Goal: Task Accomplishment & Management: Complete application form

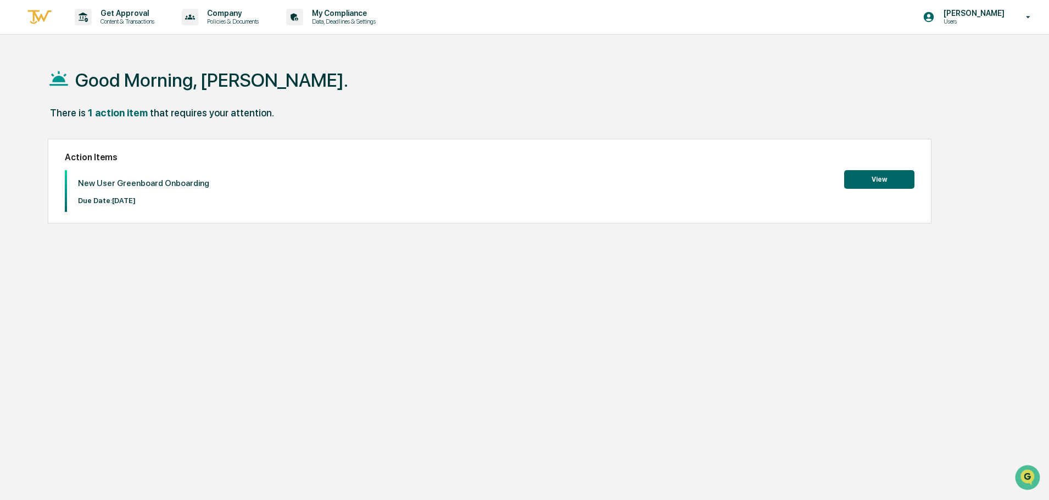
click at [887, 174] on button "View" at bounding box center [879, 179] width 70 height 19
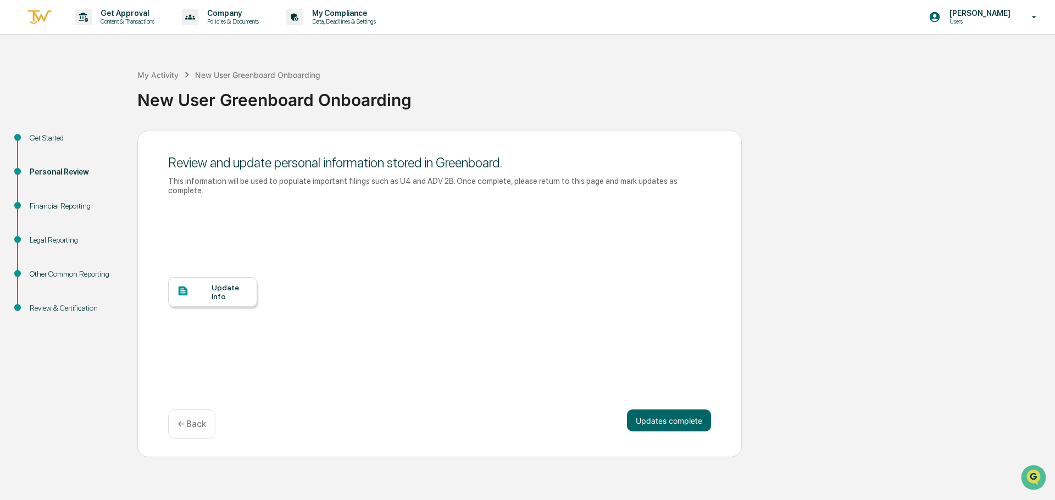
click at [213, 283] on div "Update Info" at bounding box center [229, 292] width 37 height 18
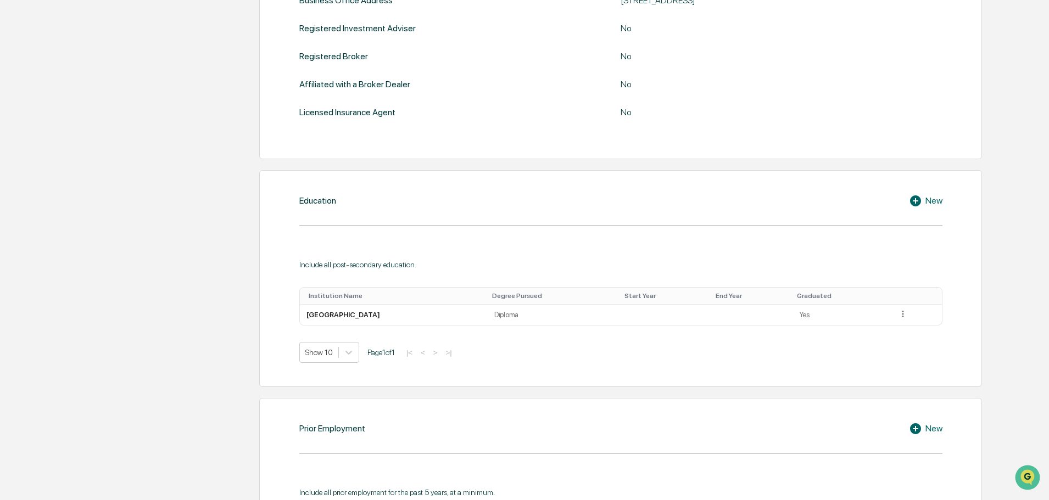
scroll to position [771, 0]
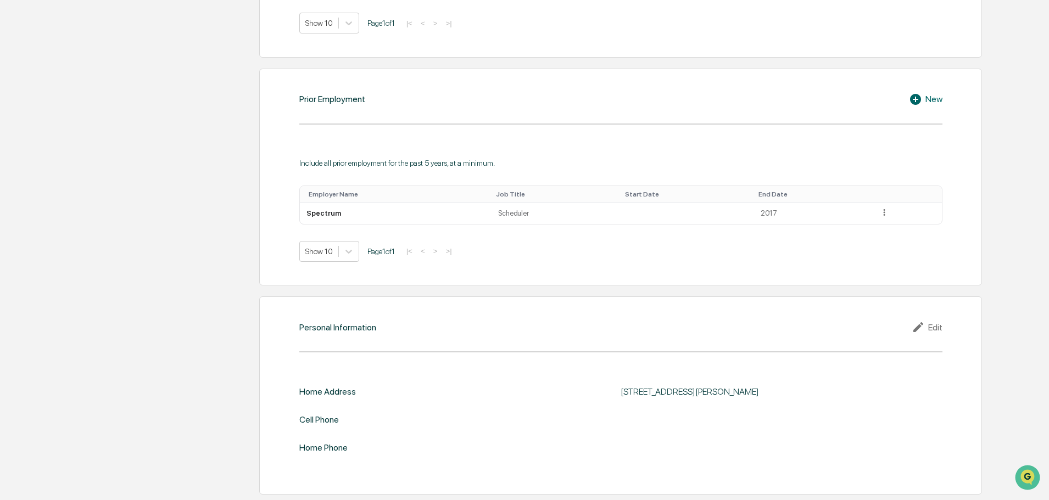
click at [935, 328] on div "Edit" at bounding box center [927, 327] width 31 height 13
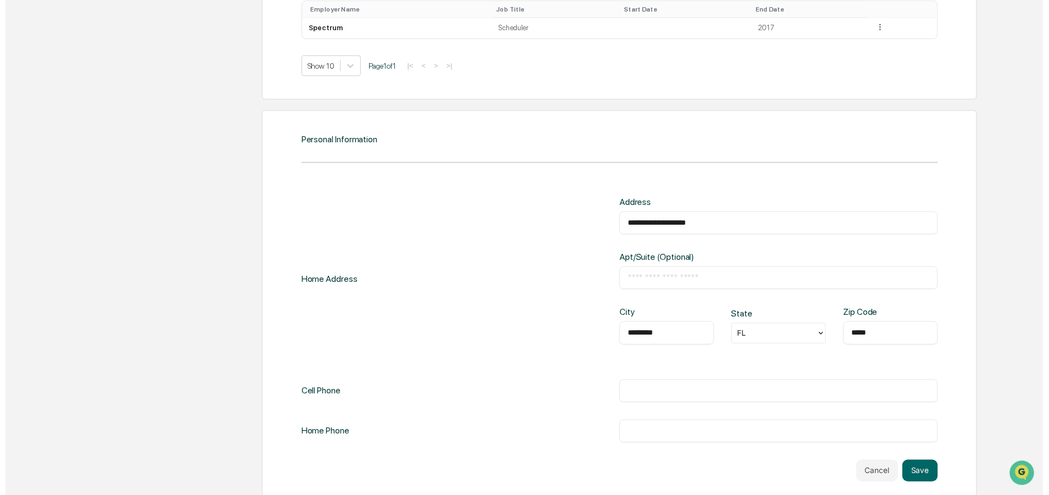
scroll to position [972, 0]
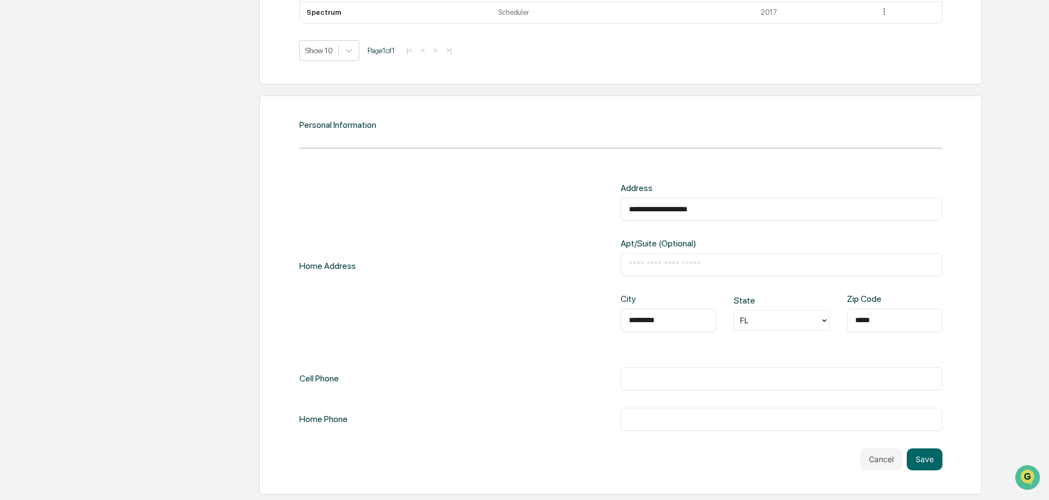
click at [657, 417] on input "text" at bounding box center [781, 419] width 305 height 11
type input "*"
click at [646, 387] on div "​" at bounding box center [782, 378] width 322 height 23
click at [641, 380] on input "text" at bounding box center [781, 379] width 305 height 11
type input "**********"
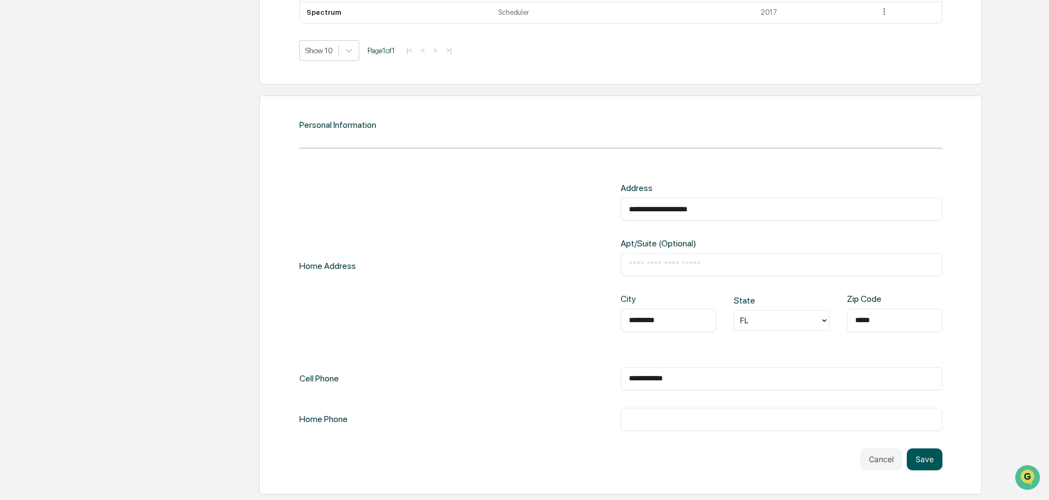
click at [928, 461] on button "Save" at bounding box center [925, 460] width 36 height 22
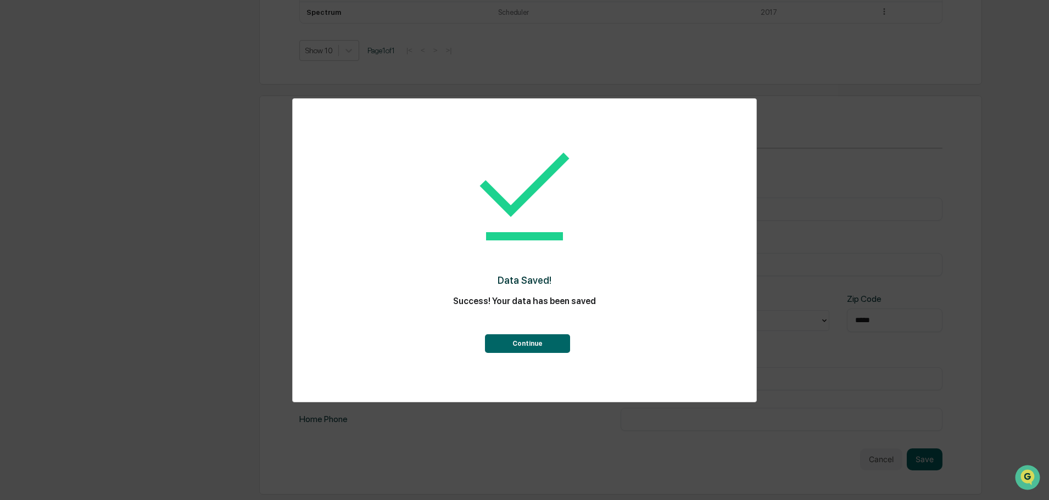
click at [542, 342] on button "Continue" at bounding box center [527, 344] width 85 height 19
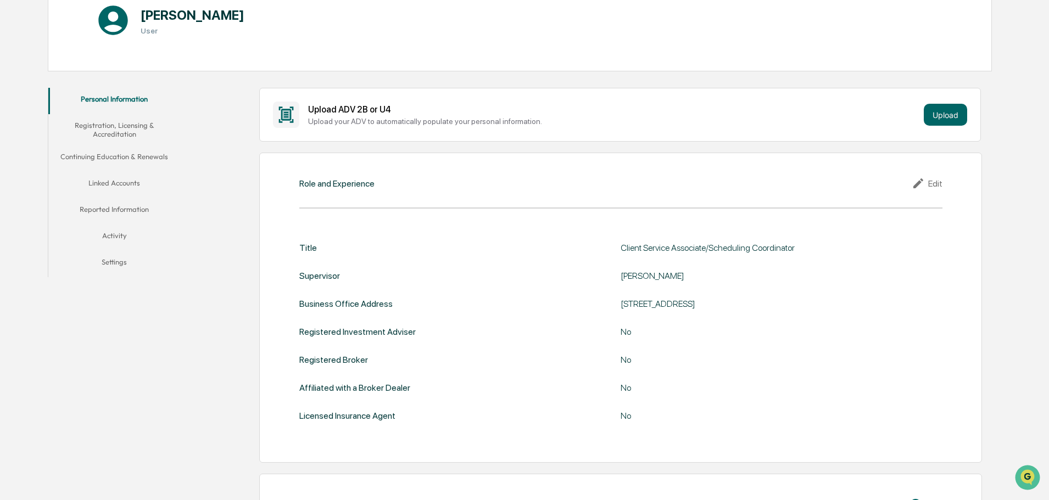
scroll to position [16, 0]
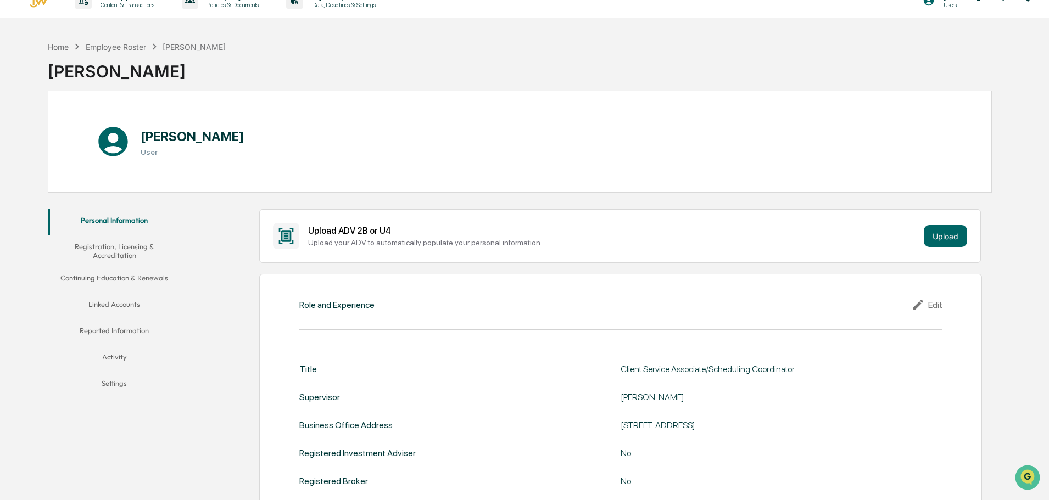
click at [86, 249] on button "Registration, Licensing & Accreditation" at bounding box center [114, 251] width 132 height 31
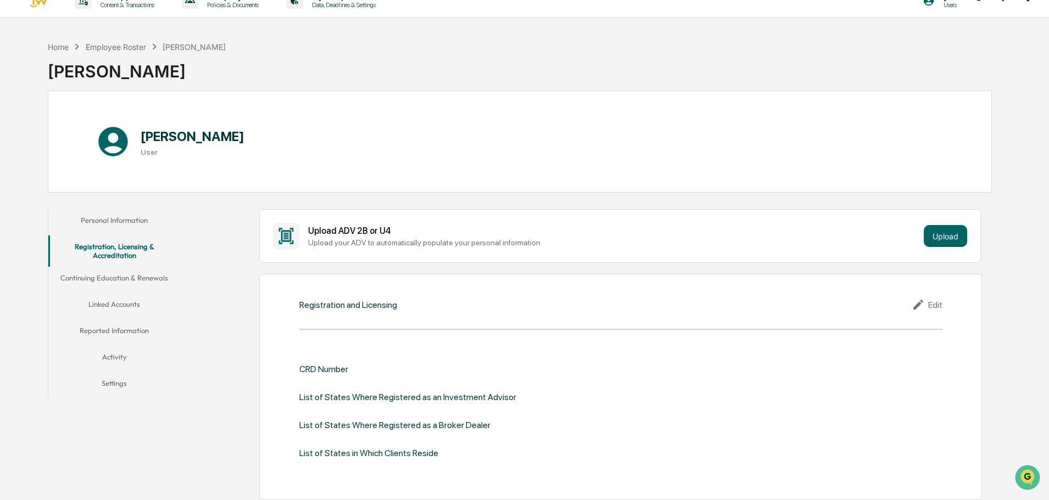
click at [934, 300] on div "Edit" at bounding box center [927, 304] width 31 height 13
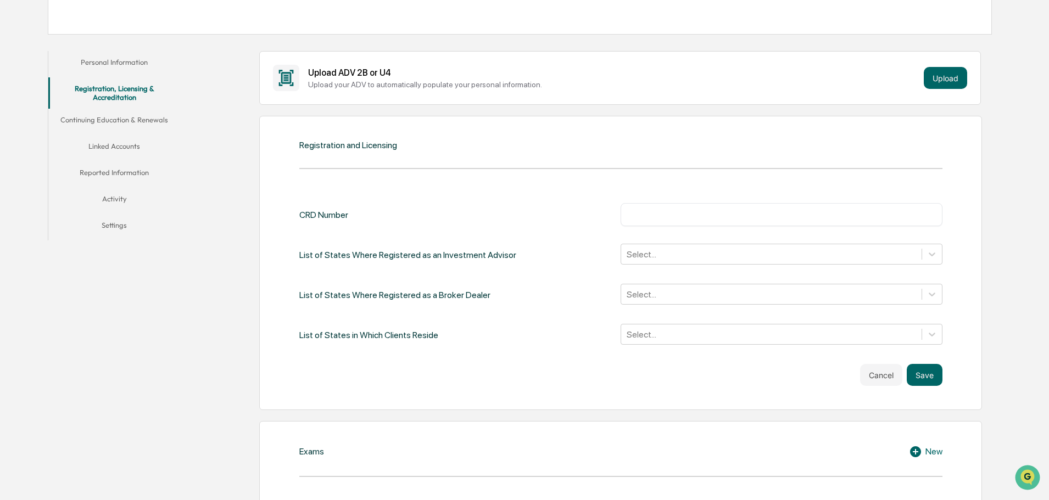
scroll to position [181, 0]
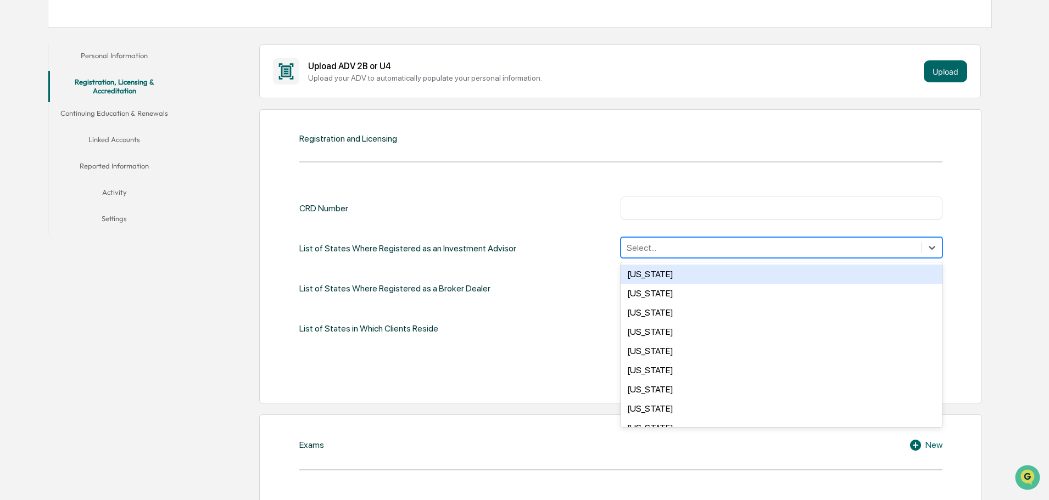
click at [642, 244] on div at bounding box center [771, 248] width 289 height 13
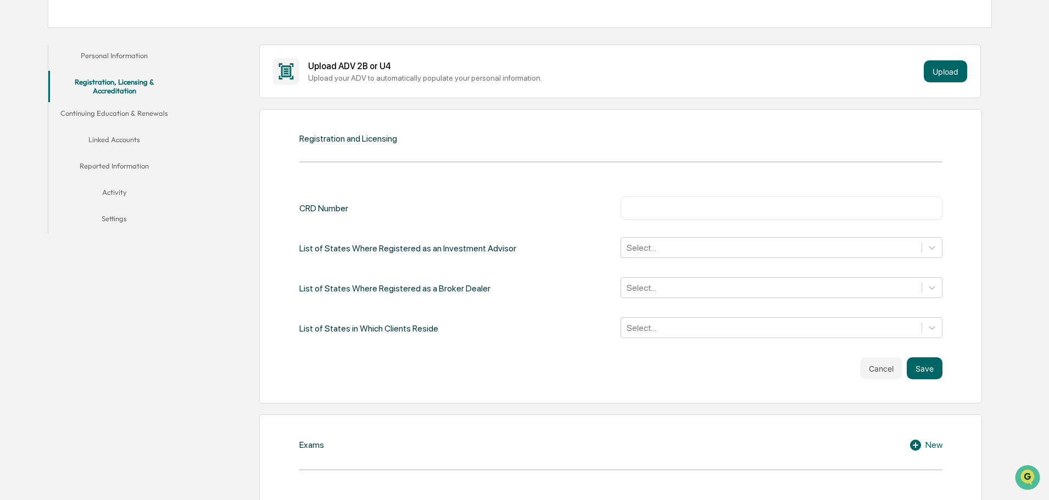
click at [587, 252] on div "List of States Where Registered as an Investment Advisor Select..." at bounding box center [620, 248] width 643 height 23
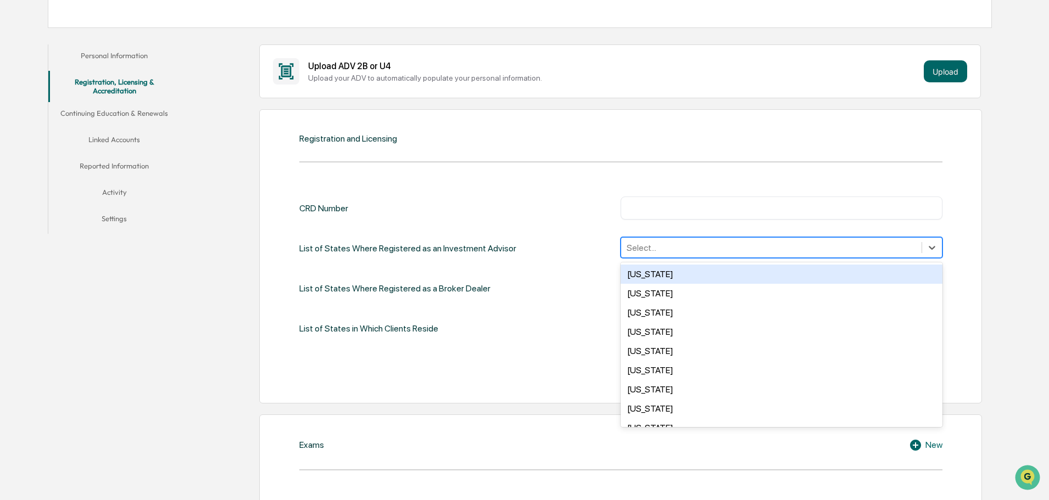
click at [675, 248] on div at bounding box center [771, 248] width 289 height 13
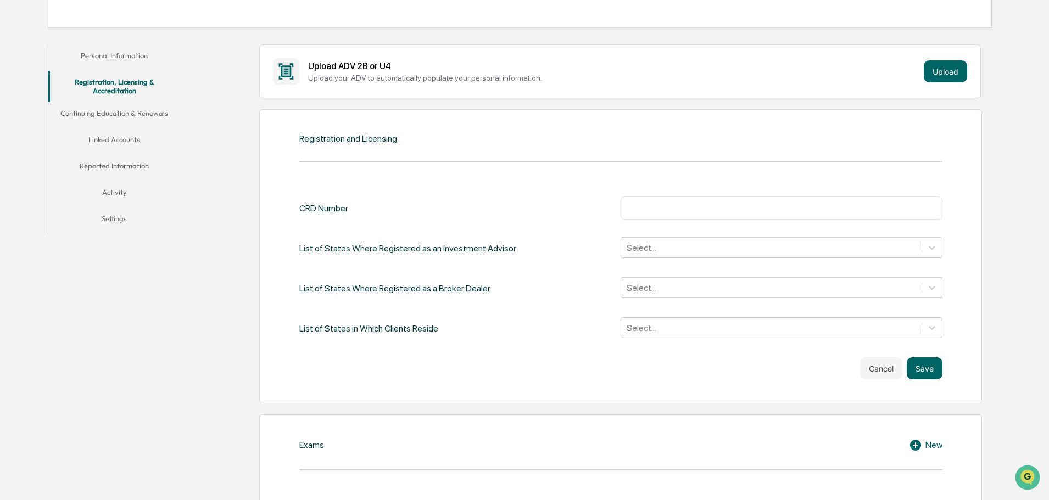
click at [528, 332] on div "List of States in Which Clients Reside Select..." at bounding box center [620, 328] width 643 height 23
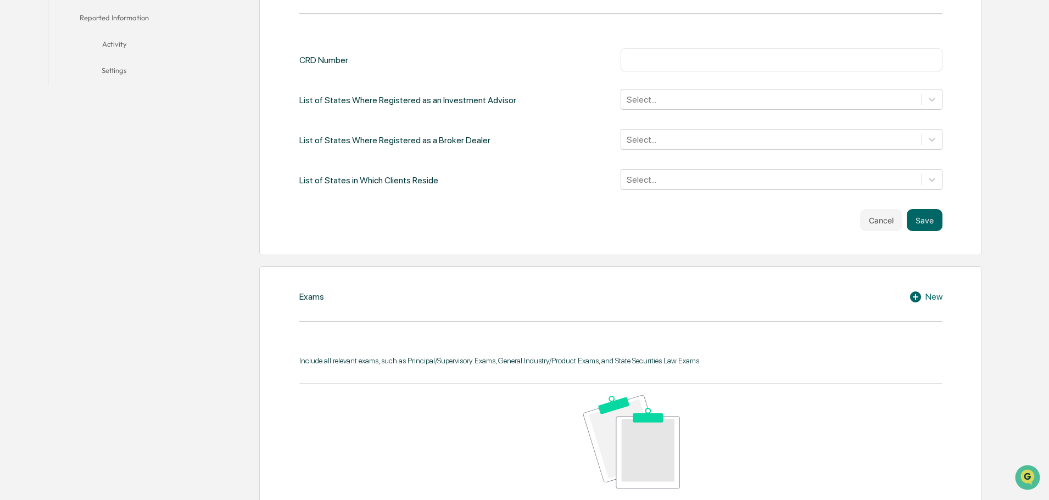
scroll to position [401, 0]
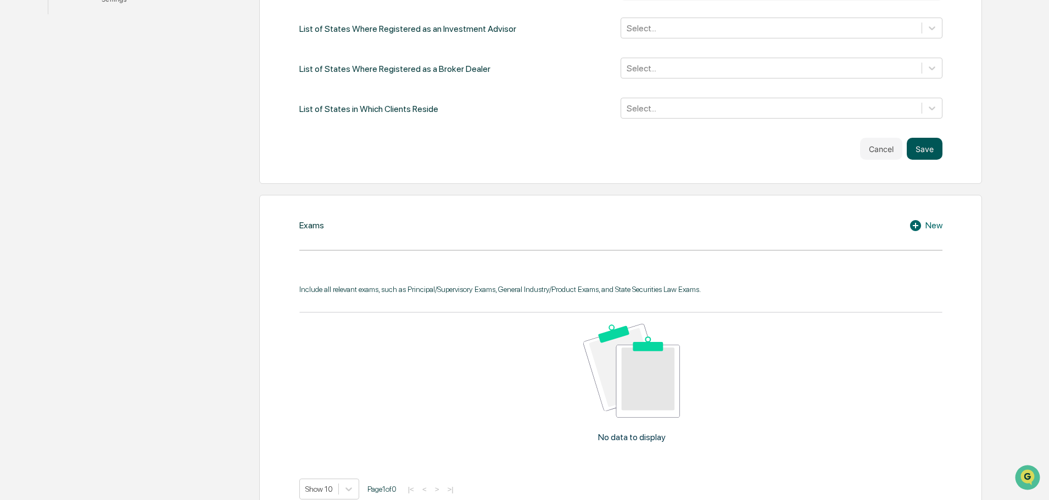
click at [933, 149] on button "Save" at bounding box center [925, 149] width 36 height 22
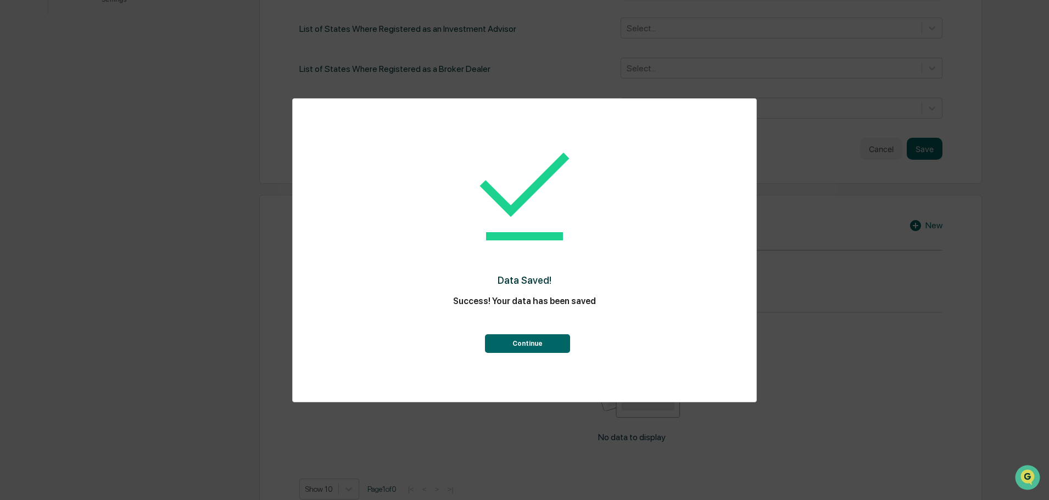
click at [542, 349] on button "Continue" at bounding box center [527, 344] width 85 height 19
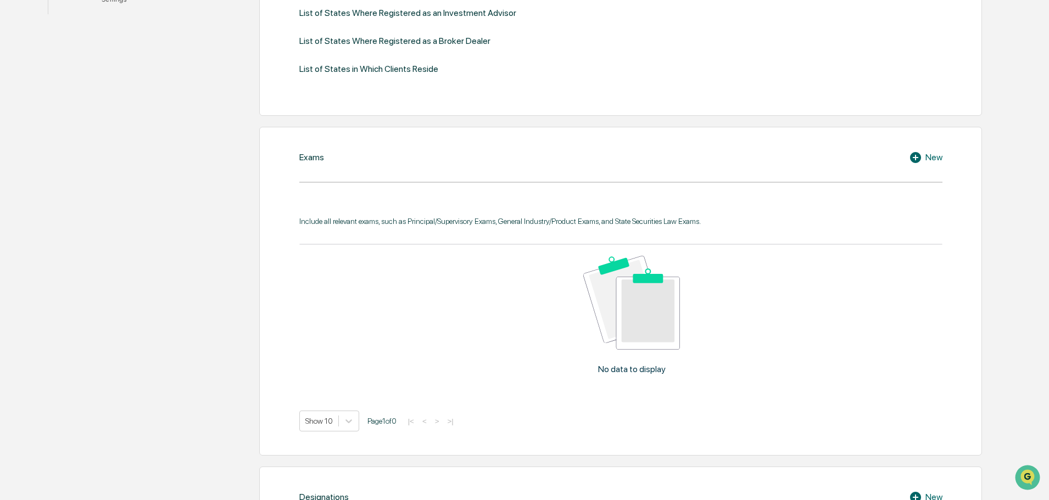
click at [918, 156] on icon at bounding box center [915, 157] width 11 height 11
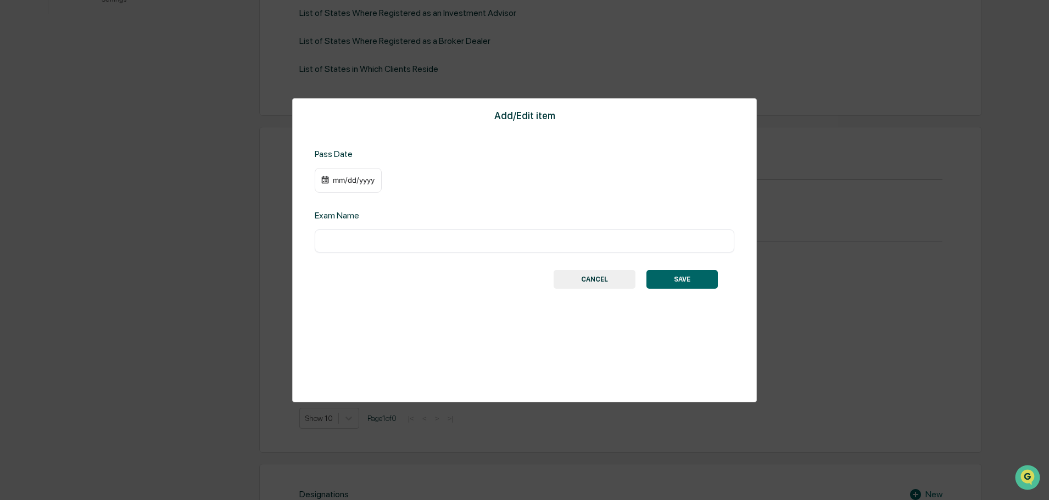
click at [670, 280] on button "SAVE" at bounding box center [682, 279] width 71 height 19
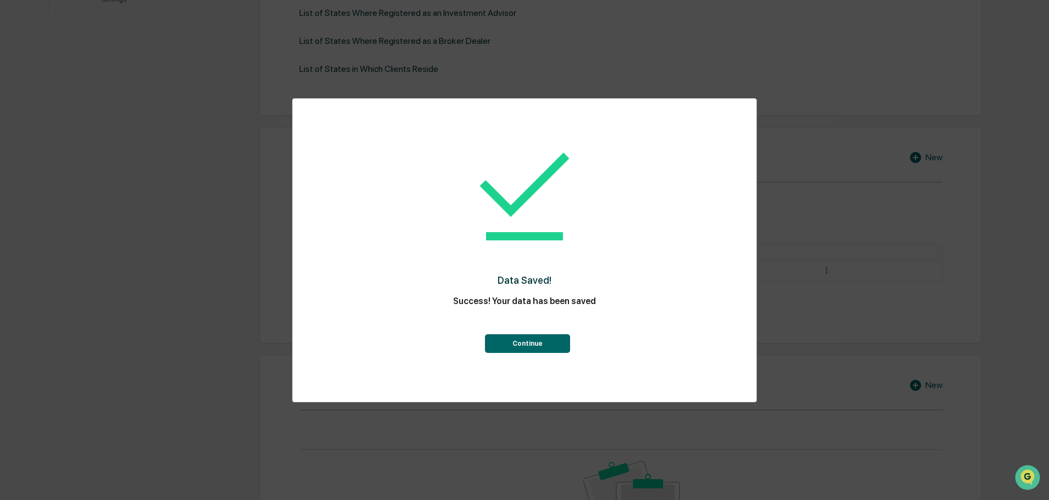
click at [545, 344] on button "Continue" at bounding box center [527, 344] width 85 height 19
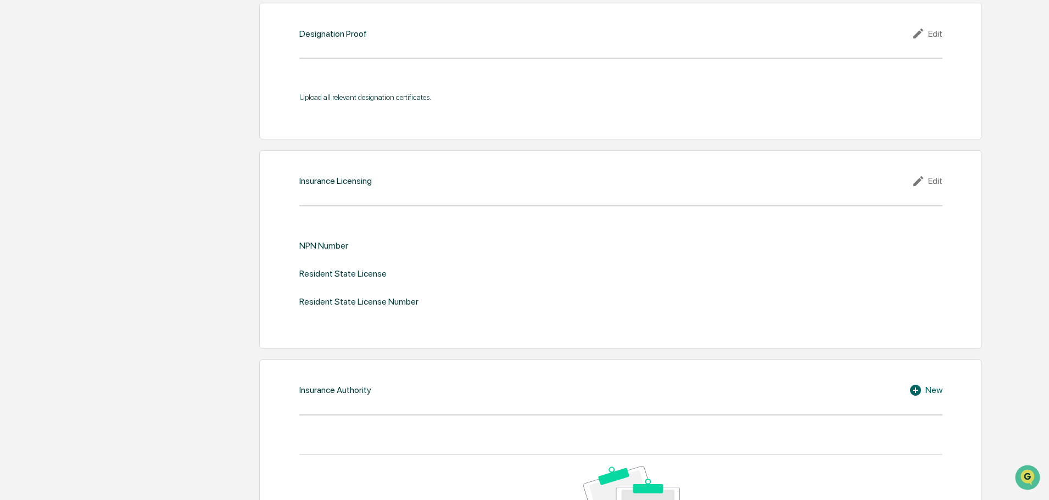
scroll to position [1242, 0]
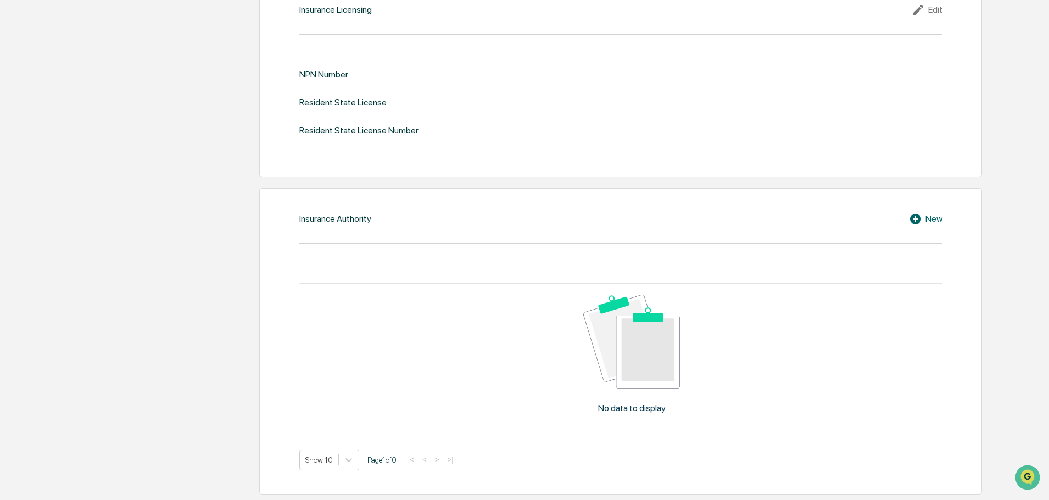
click at [915, 217] on icon at bounding box center [915, 219] width 11 height 11
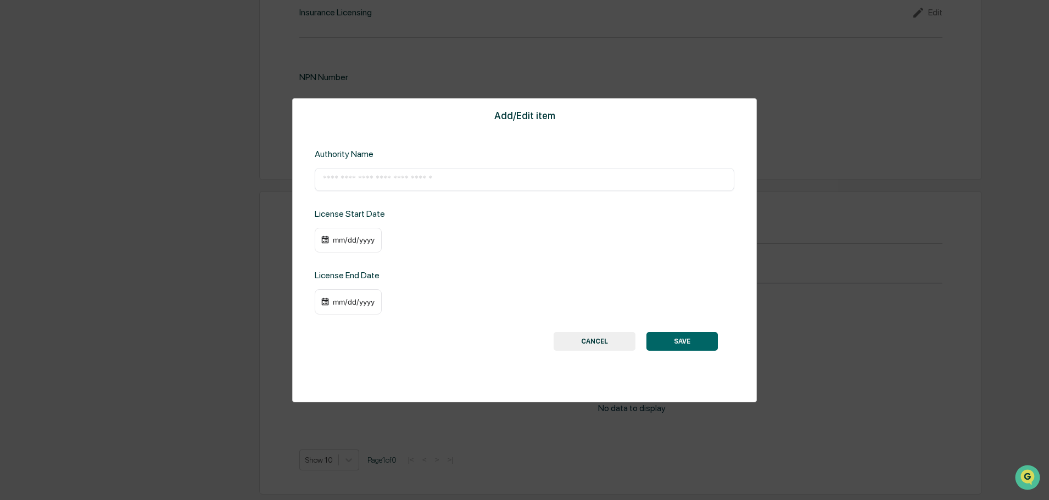
click at [681, 344] on button "SAVE" at bounding box center [682, 341] width 71 height 19
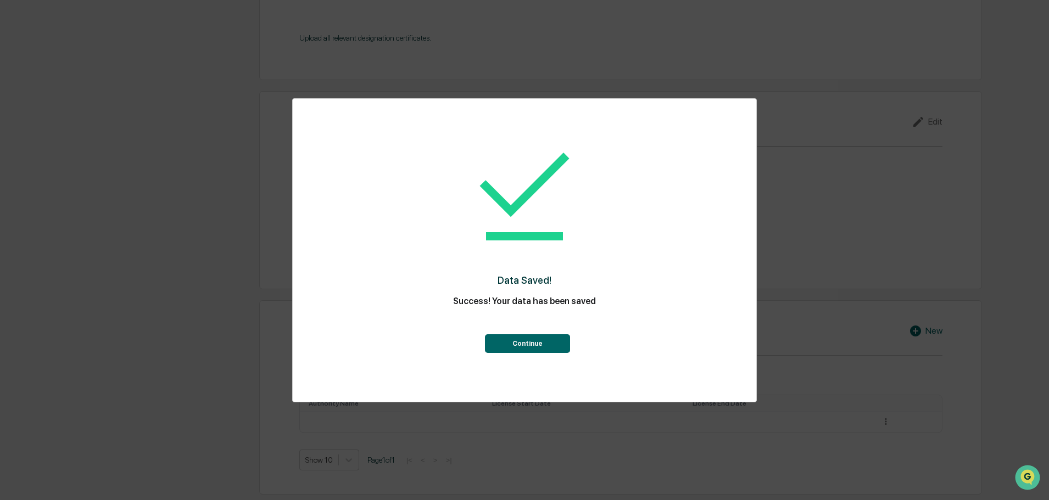
click at [548, 341] on button "Continue" at bounding box center [527, 344] width 85 height 19
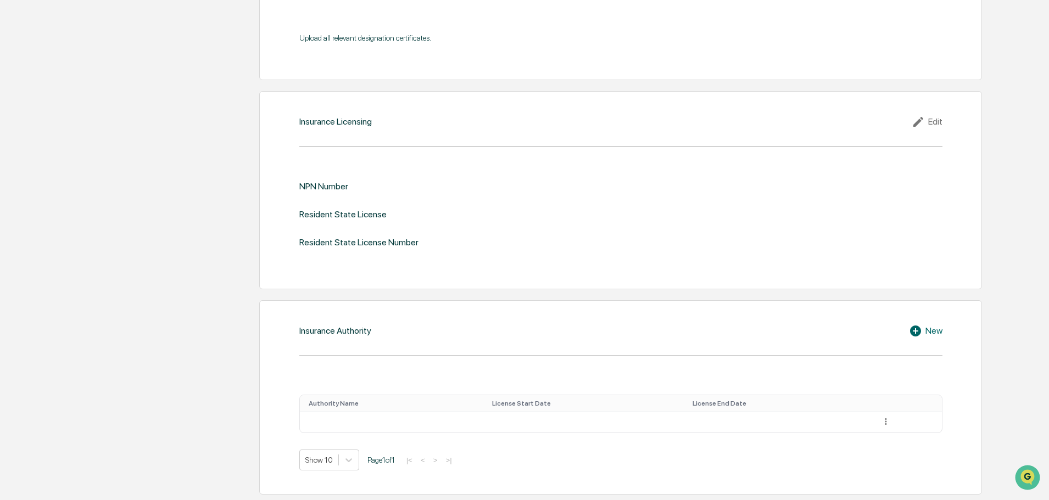
click at [926, 331] on div "New" at bounding box center [926, 331] width 34 height 13
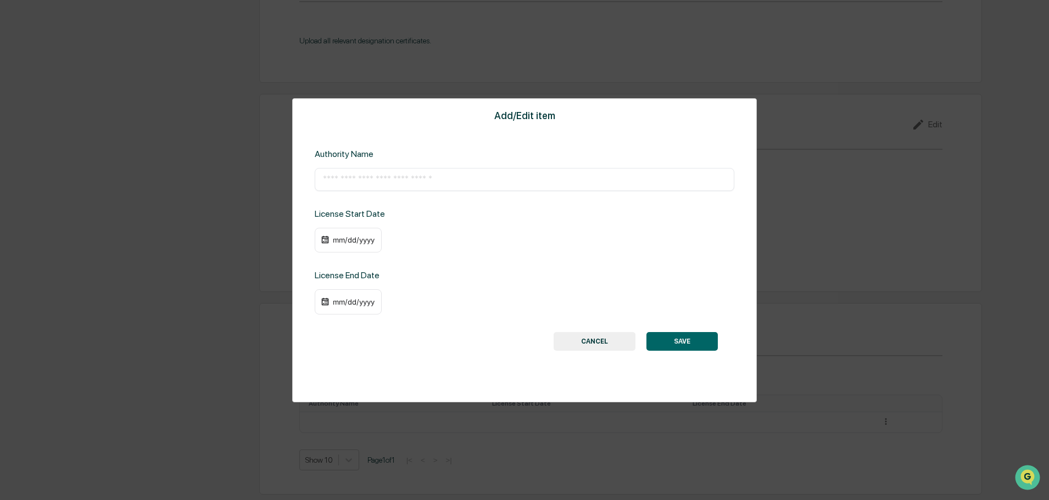
scroll to position [1127, 0]
click at [699, 338] on button "SAVE" at bounding box center [682, 341] width 71 height 19
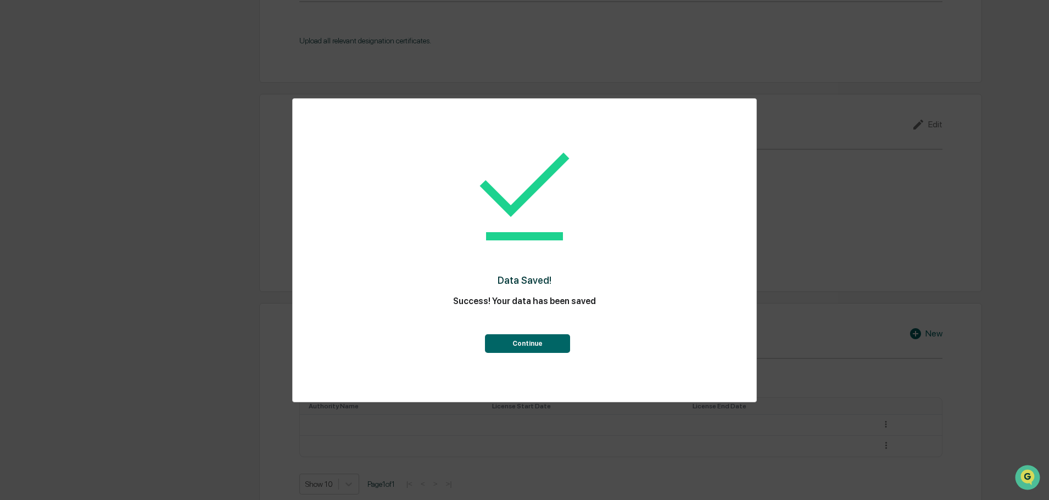
click at [537, 347] on button "Continue" at bounding box center [527, 344] width 85 height 19
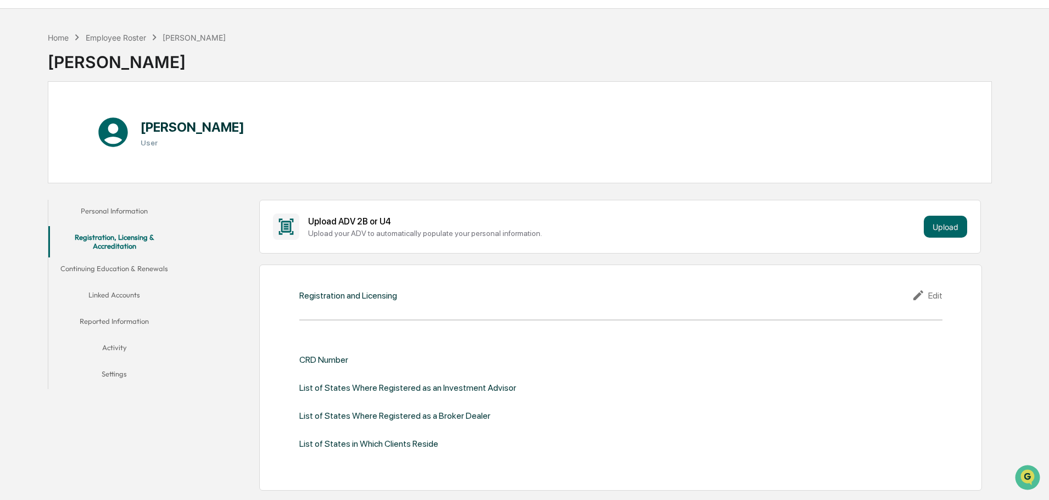
scroll to position [0, 0]
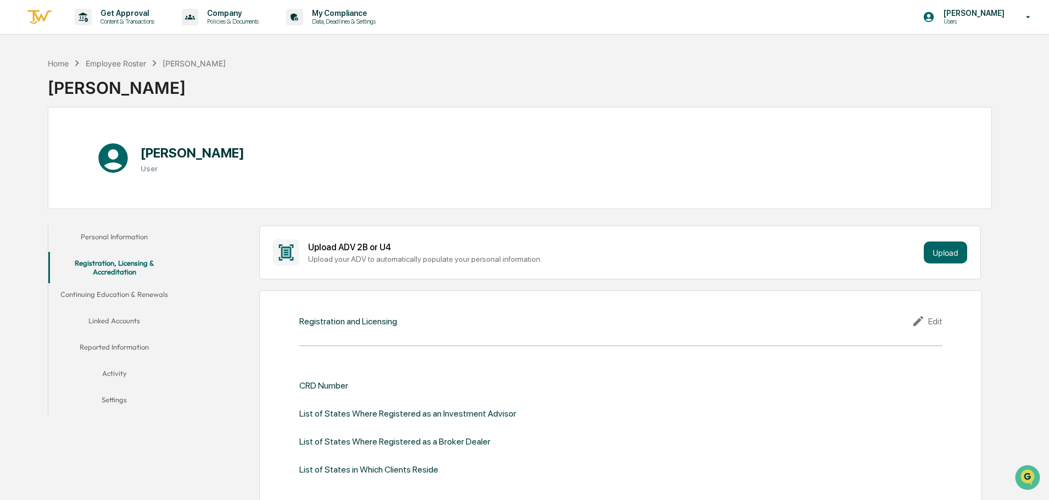
click at [111, 292] on button "Continuing Education & Renewals" at bounding box center [114, 296] width 132 height 26
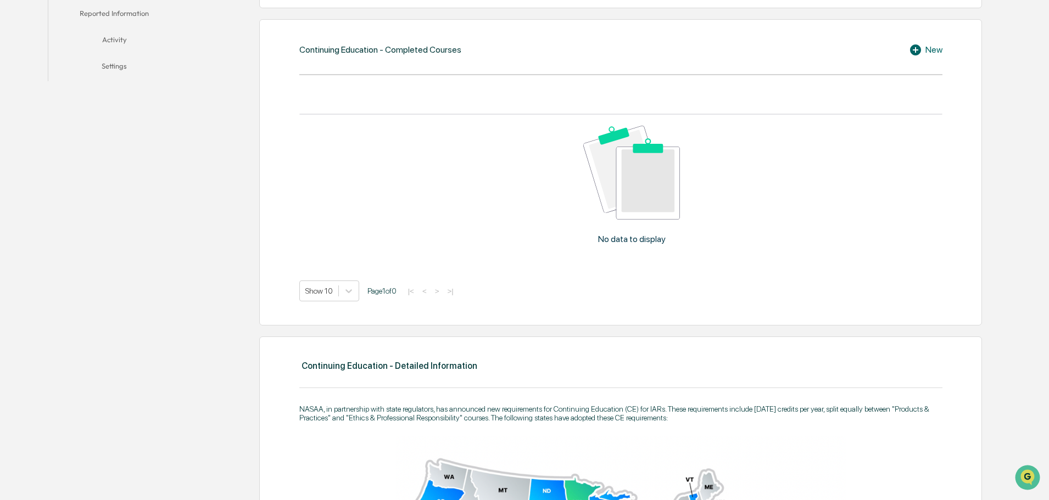
scroll to position [125, 0]
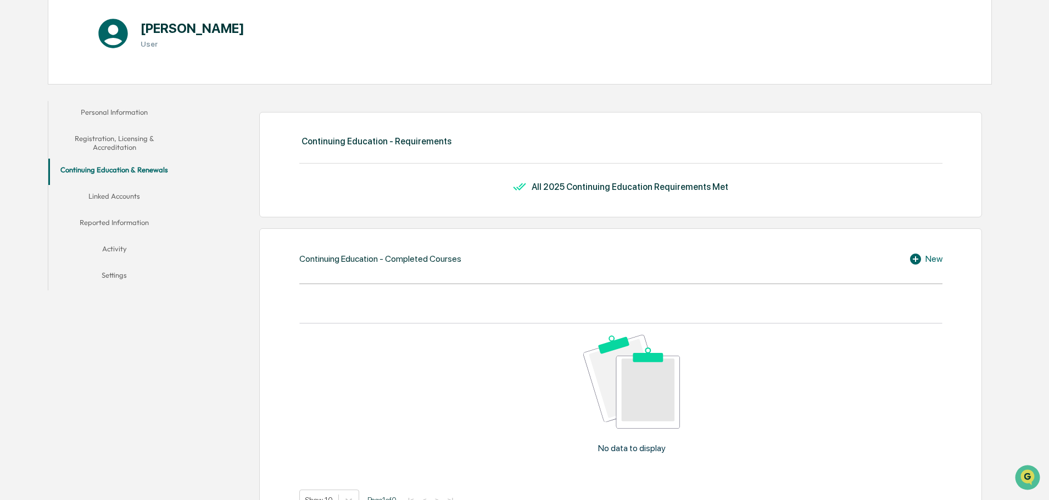
click at [114, 198] on button "Linked Accounts" at bounding box center [114, 198] width 132 height 26
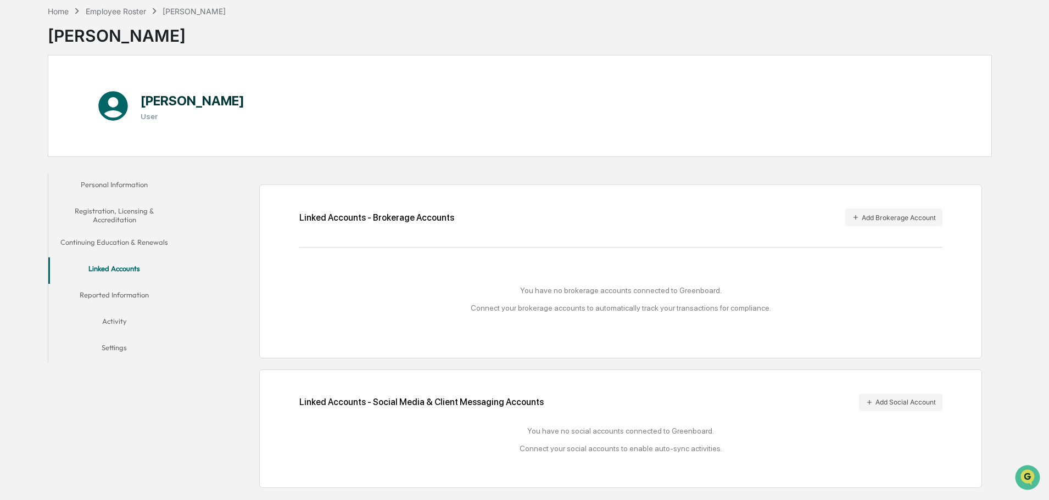
click at [106, 292] on button "Reported Information" at bounding box center [114, 297] width 132 height 26
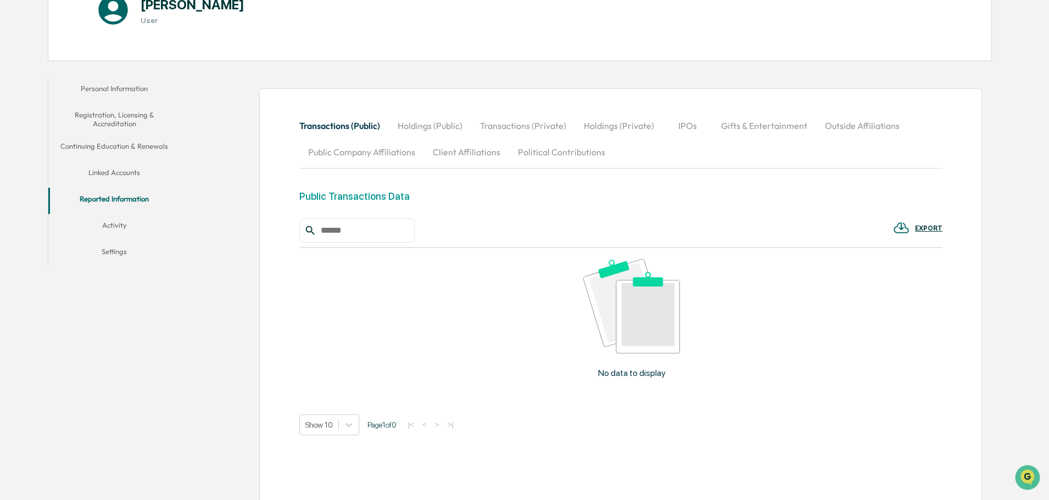
scroll to position [122, 0]
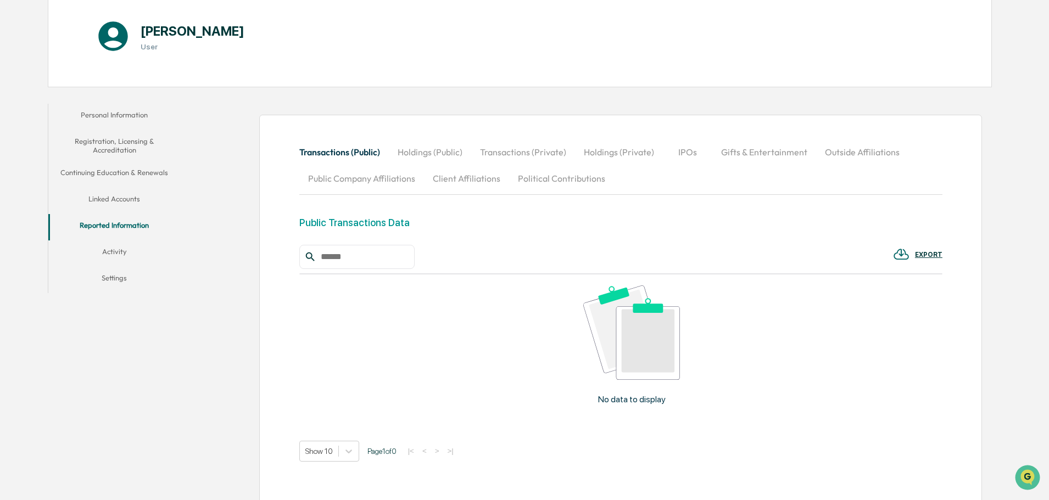
click at [112, 251] on button "Activity" at bounding box center [114, 254] width 132 height 26
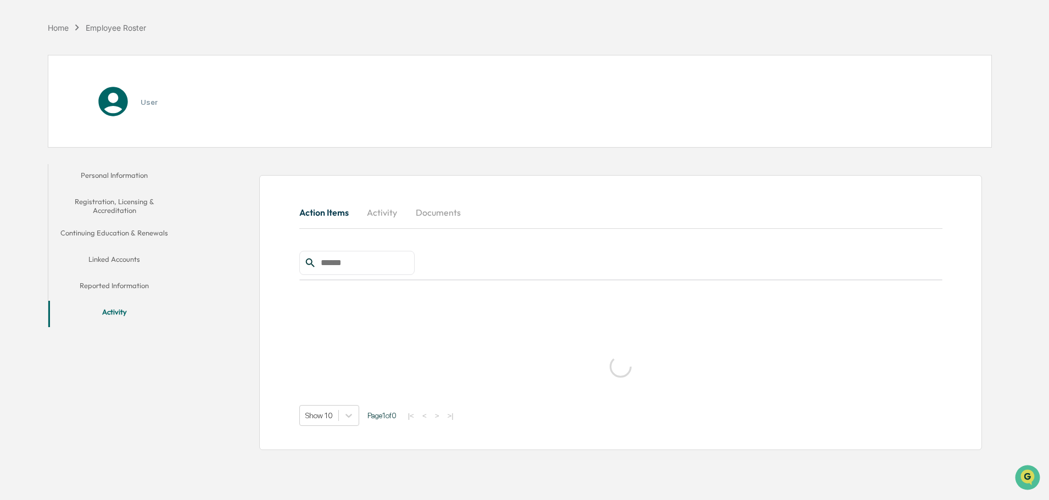
scroll to position [52, 0]
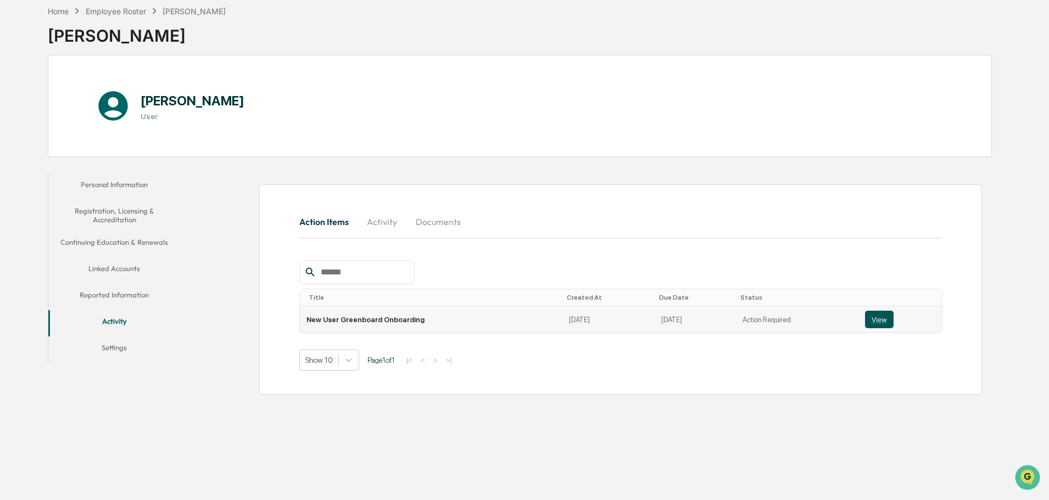
click at [882, 320] on button "View" at bounding box center [879, 320] width 29 height 18
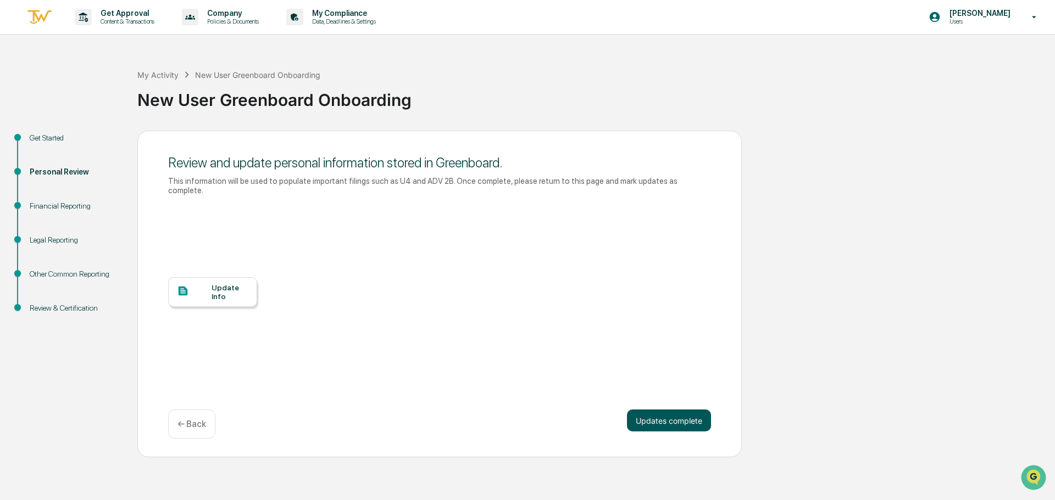
click at [673, 413] on button "Updates complete" at bounding box center [669, 421] width 84 height 22
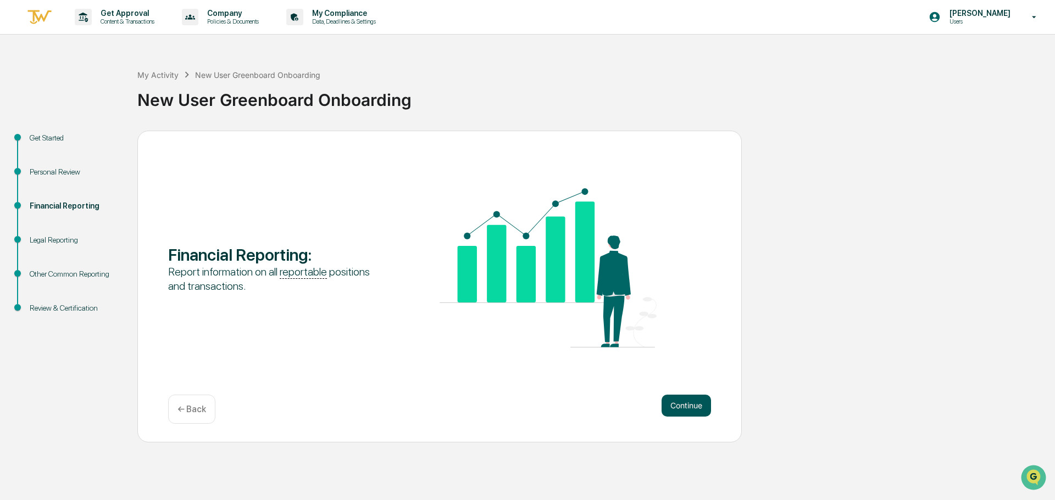
click at [672, 406] on button "Continue" at bounding box center [685, 406] width 49 height 22
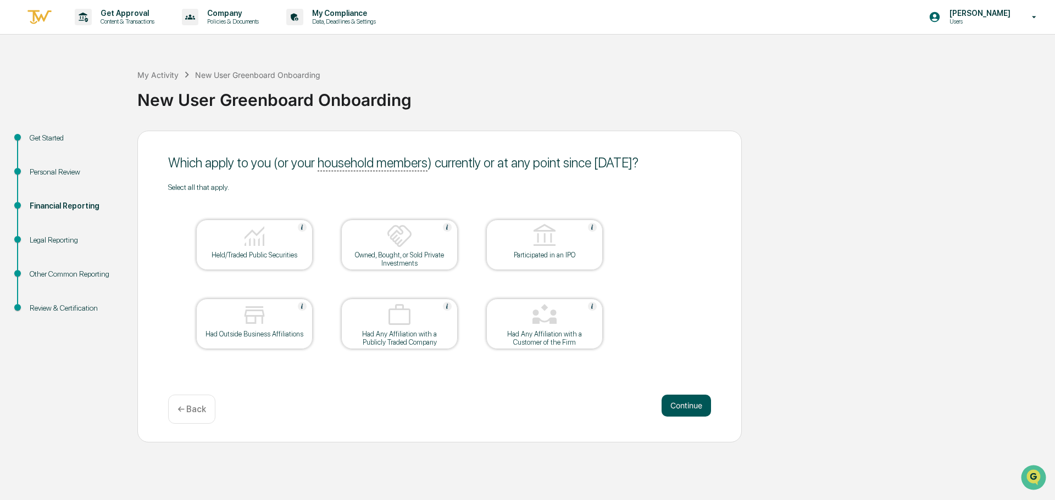
click at [689, 406] on button "Continue" at bounding box center [685, 406] width 49 height 22
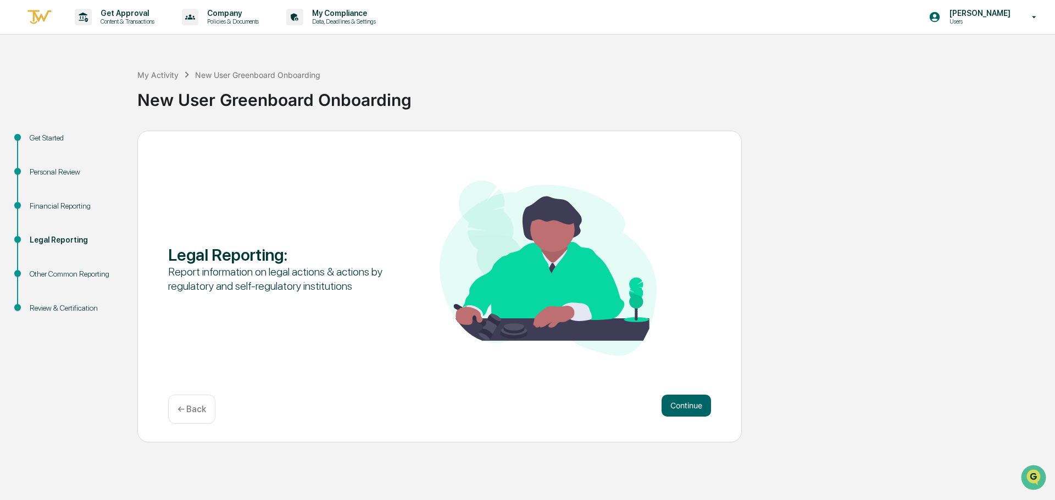
click at [689, 406] on button "Continue" at bounding box center [685, 406] width 49 height 22
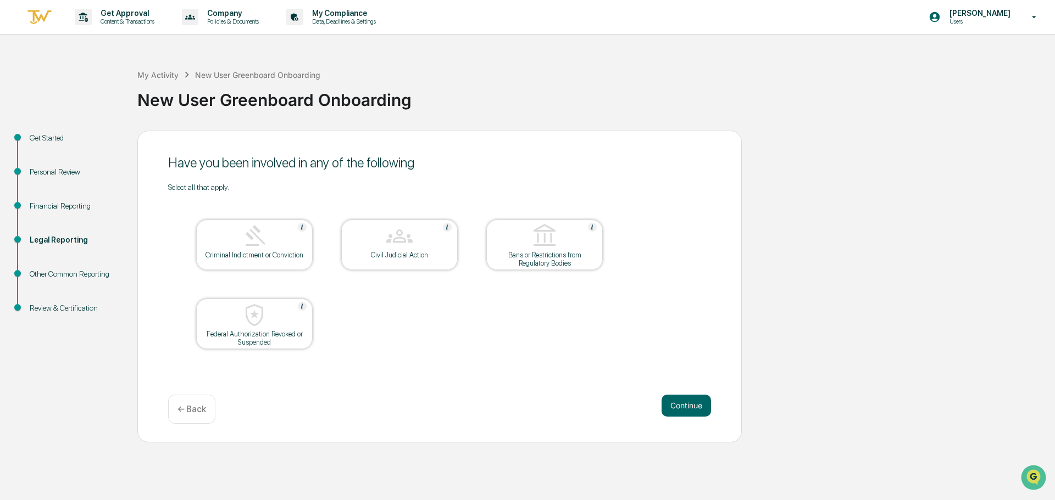
click at [689, 406] on button "Continue" at bounding box center [685, 406] width 49 height 22
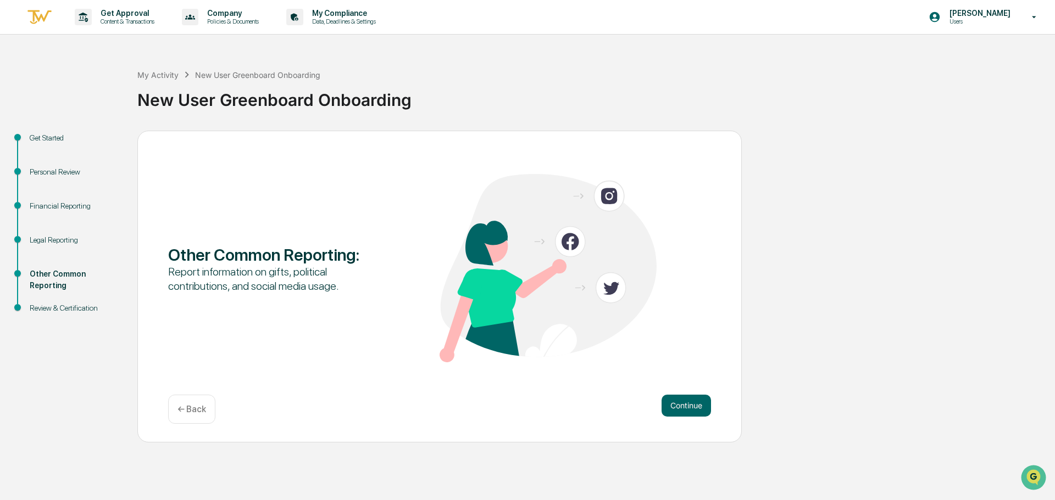
click at [689, 406] on button "Continue" at bounding box center [685, 406] width 49 height 22
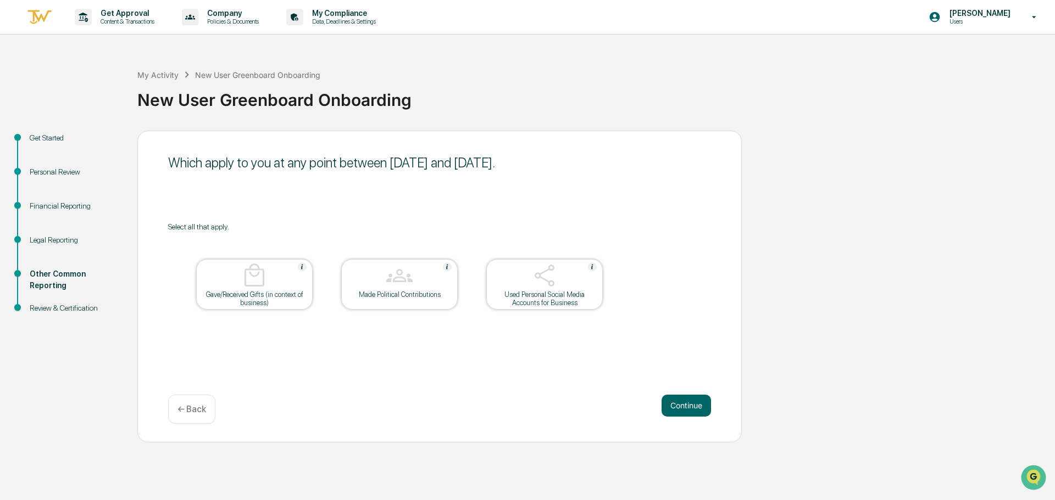
click at [689, 406] on button "Continue" at bounding box center [685, 406] width 49 height 22
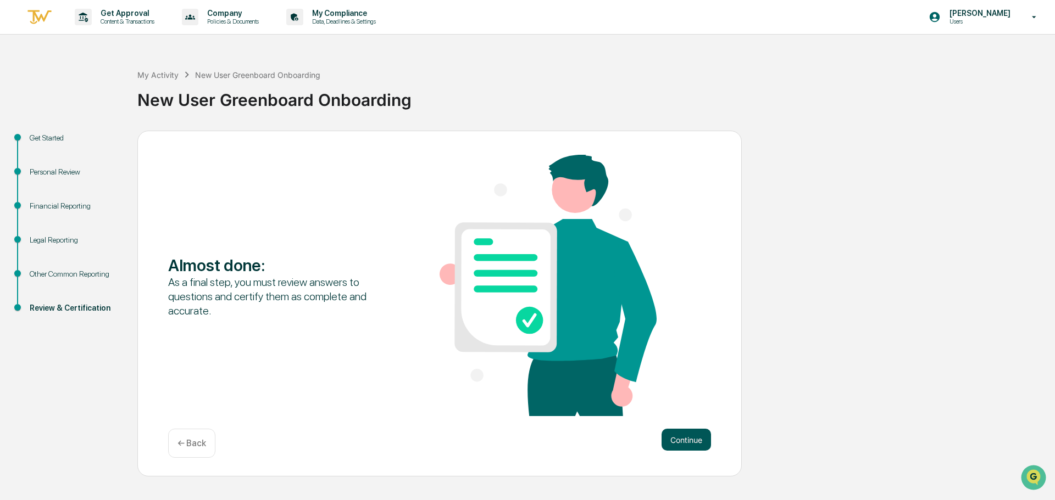
click at [690, 440] on button "Continue" at bounding box center [685, 440] width 49 height 22
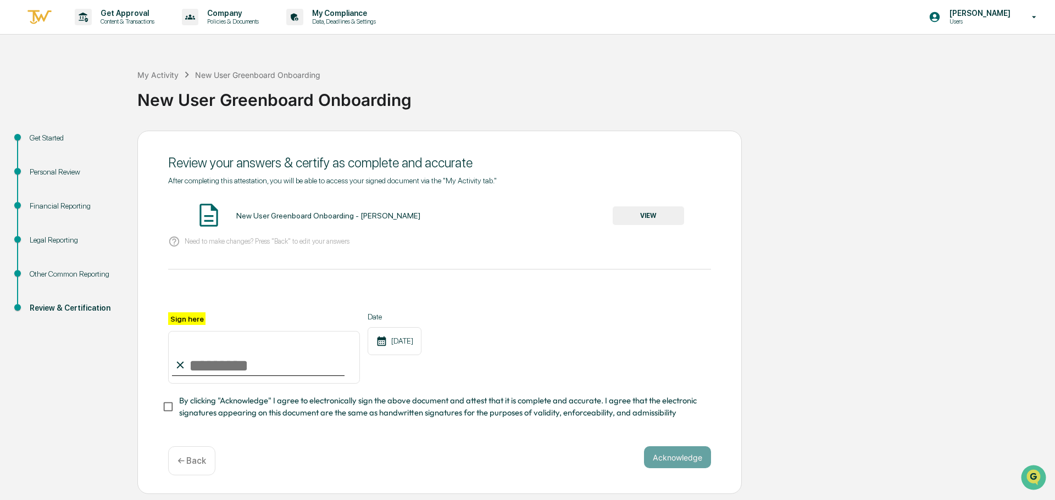
click at [261, 371] on input "Sign here" at bounding box center [264, 357] width 192 height 53
type input "**********"
click at [534, 331] on div "**********" at bounding box center [439, 348] width 543 height 71
click at [656, 456] on button "Acknowledge" at bounding box center [677, 458] width 67 height 22
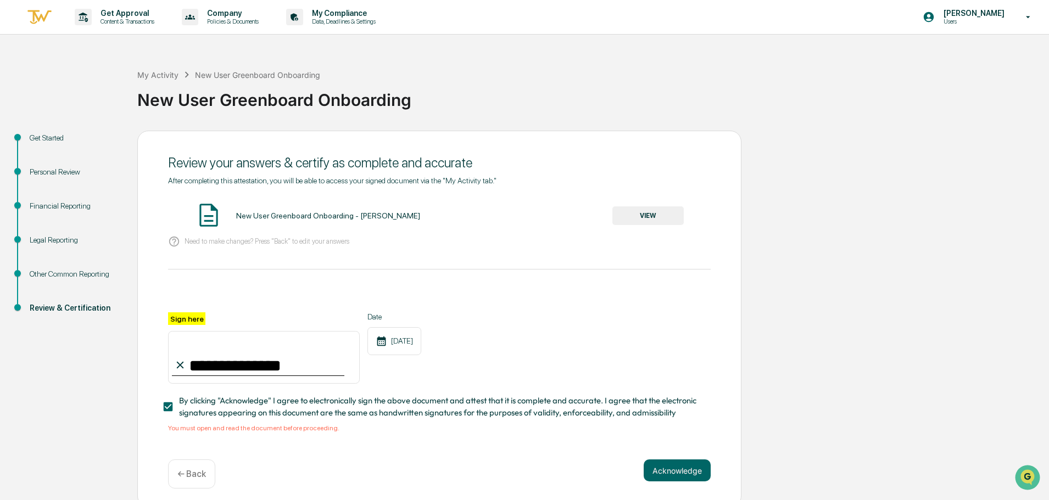
click at [233, 416] on span "By clicking "Acknowledge" I agree to electronically sign the above document and…" at bounding box center [440, 407] width 523 height 25
click at [393, 444] on div "**********" at bounding box center [439, 312] width 543 height 273
click at [281, 404] on span "By clicking "Acknowledge" I agree to electronically sign the above document and…" at bounding box center [440, 407] width 523 height 25
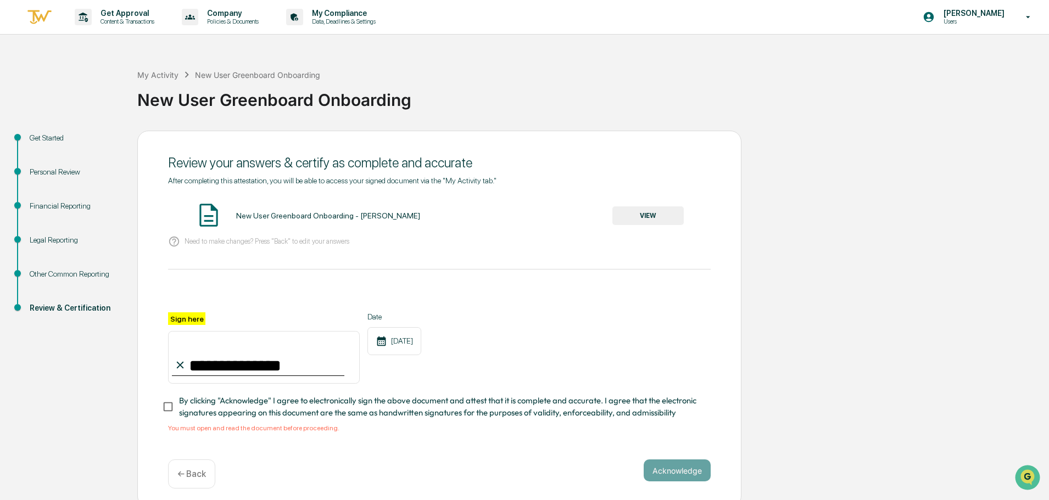
click at [389, 444] on div "**********" at bounding box center [439, 312] width 543 height 273
click at [636, 213] on button "VIEW" at bounding box center [647, 216] width 71 height 19
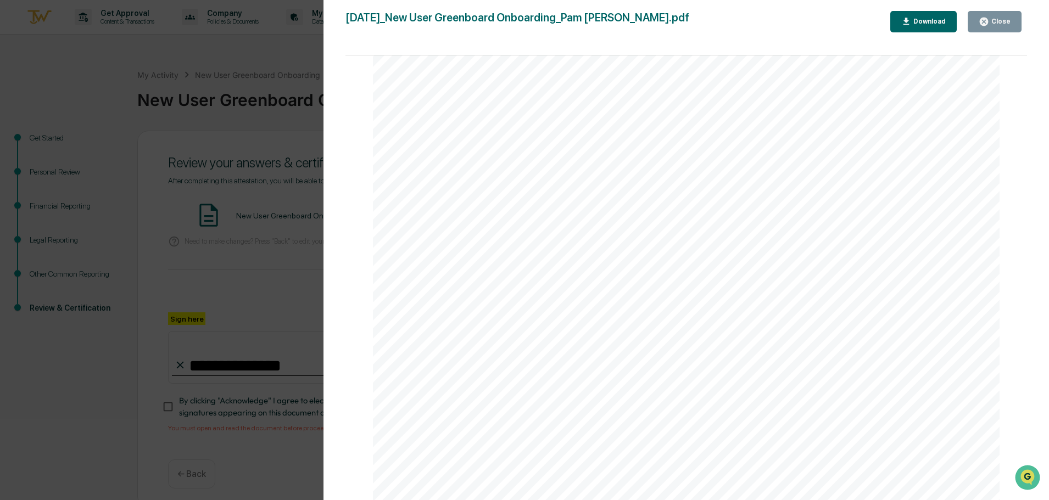
scroll to position [3235, 0]
click at [997, 23] on div "Close" at bounding box center [999, 22] width 21 height 8
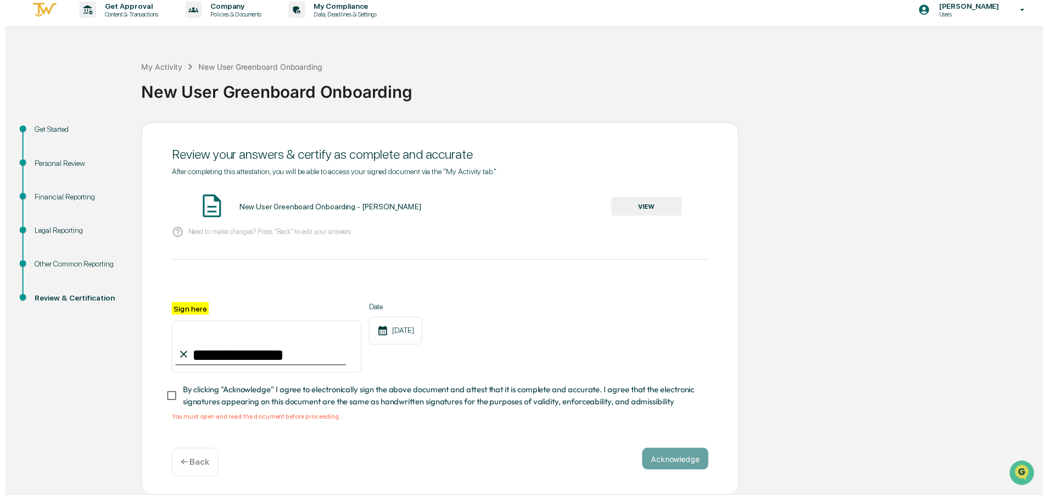
scroll to position [10, 0]
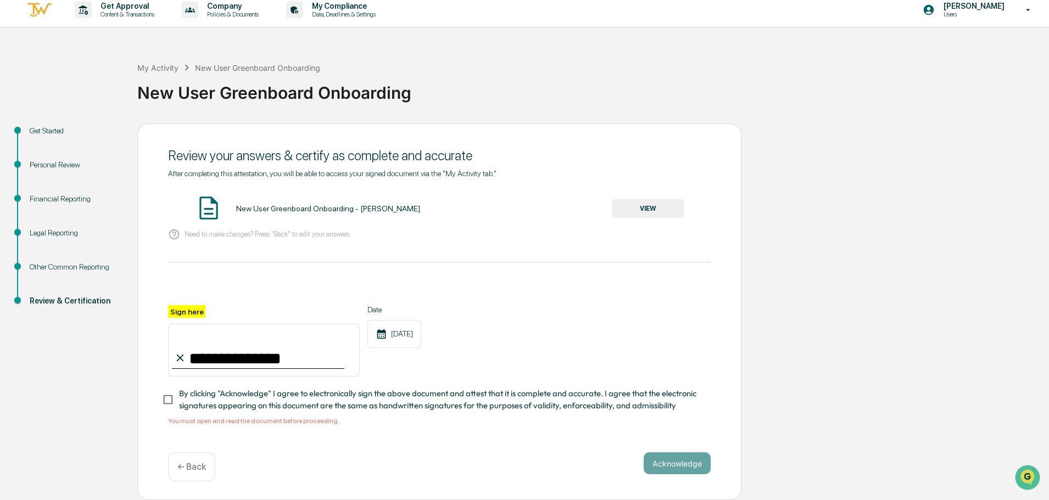
click at [289, 393] on span "By clicking "Acknowledge" I agree to electronically sign the above document and…" at bounding box center [440, 400] width 523 height 25
click at [661, 456] on button "Acknowledge" at bounding box center [677, 464] width 67 height 22
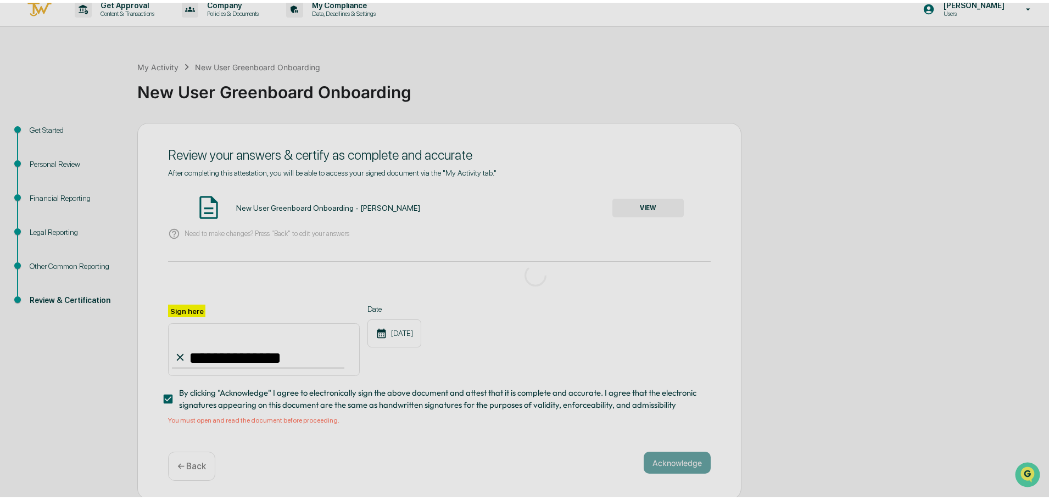
scroll to position [0, 0]
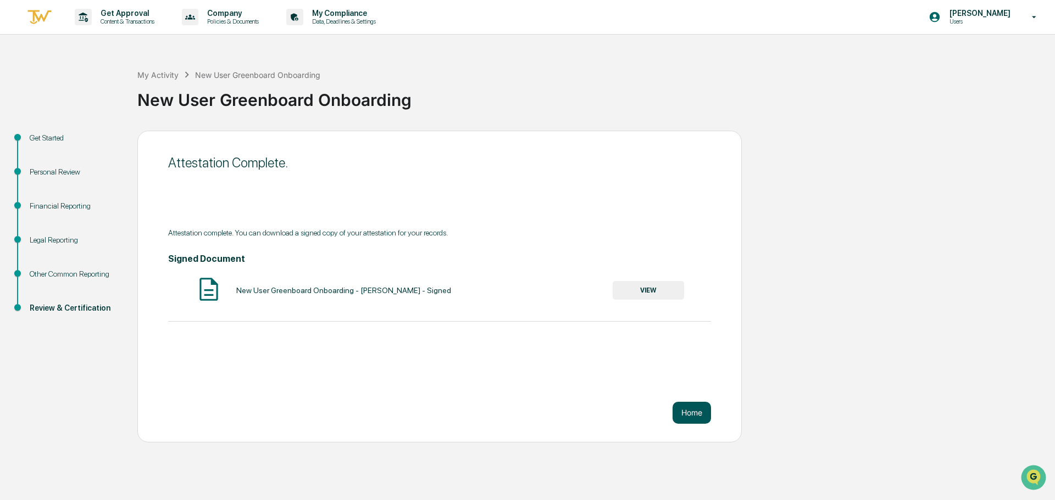
click at [685, 409] on button "Home" at bounding box center [691, 413] width 38 height 22
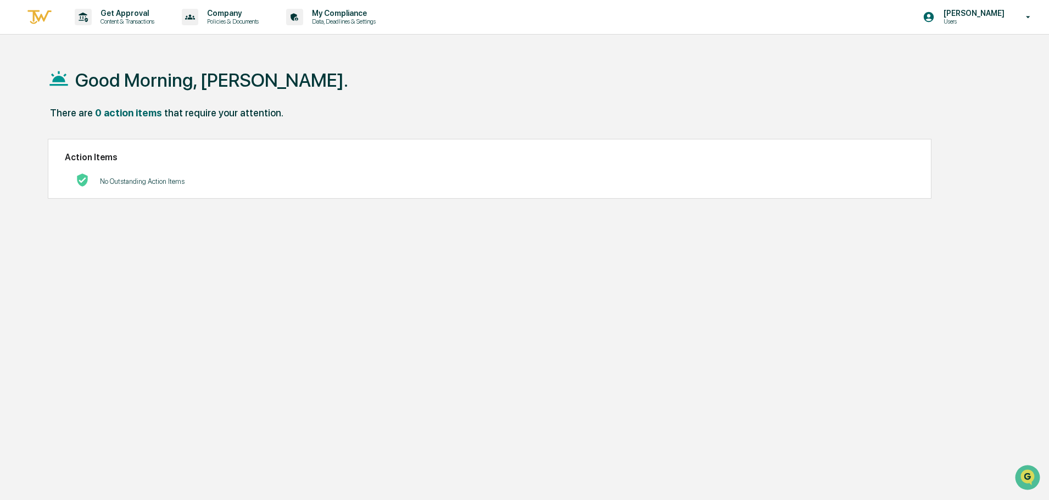
click at [475, 94] on div "Good Morning, [PERSON_NAME]." at bounding box center [520, 79] width 944 height 55
click at [280, 372] on div "Good Morning, Pam. There are 0 action items that require your attention. Action…" at bounding box center [519, 302] width 977 height 500
click at [117, 16] on p "Get Approval" at bounding box center [126, 13] width 68 height 9
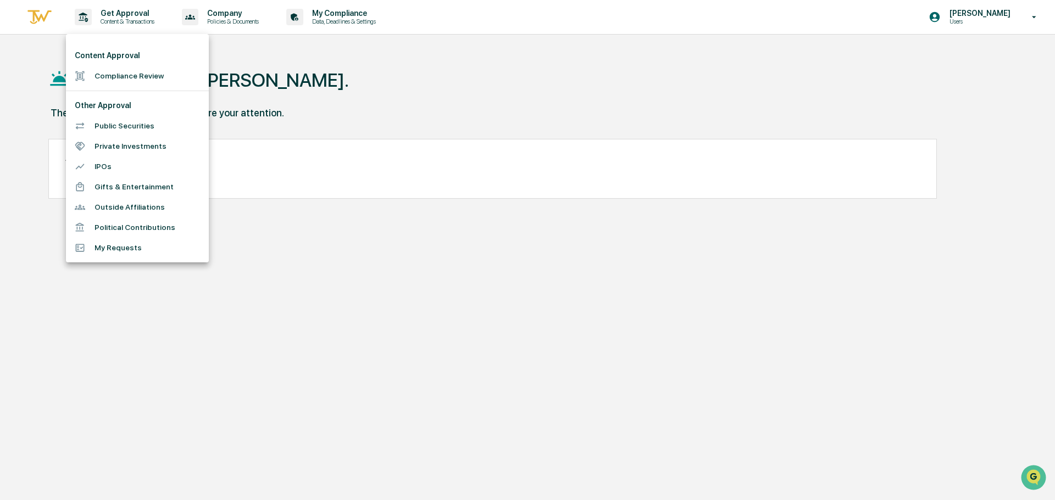
click at [328, 86] on div at bounding box center [527, 250] width 1055 height 500
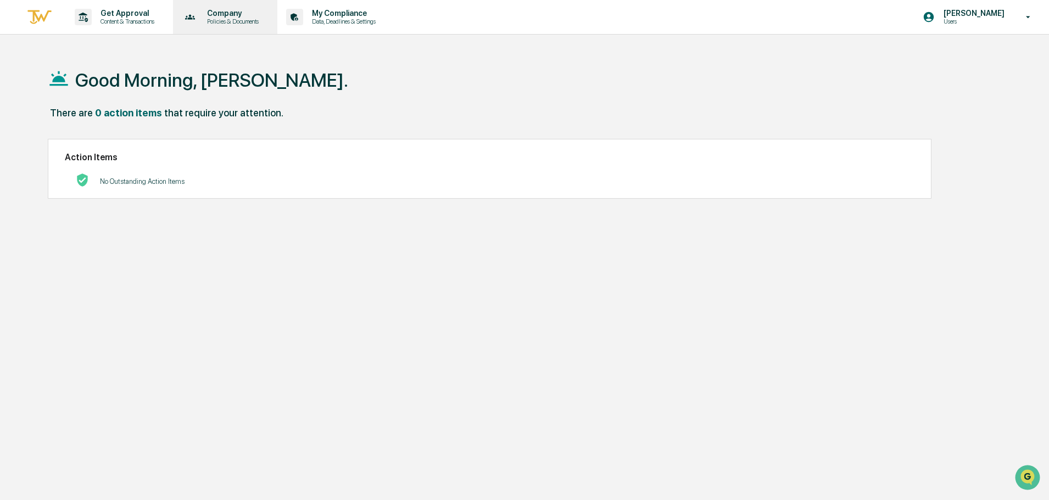
click at [217, 17] on p "Company" at bounding box center [231, 13] width 66 height 9
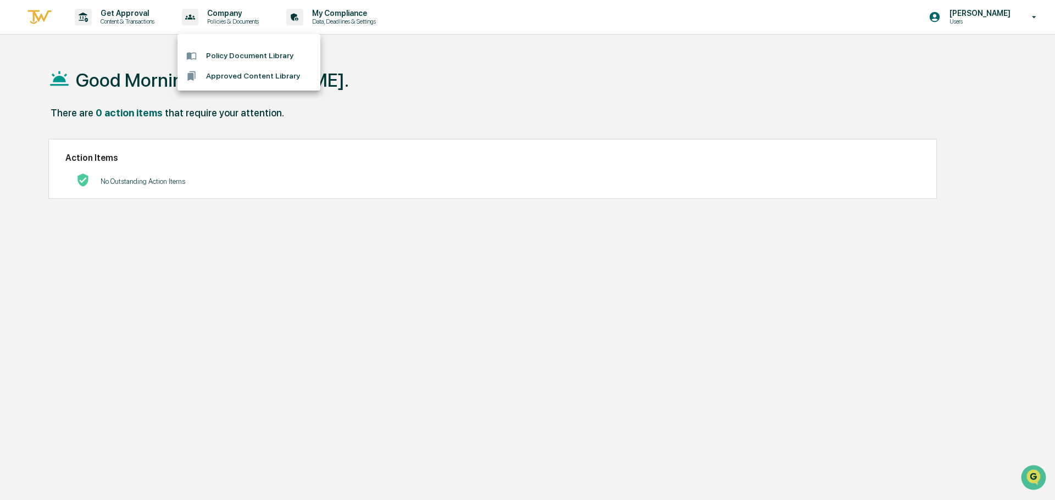
click at [367, 83] on div at bounding box center [527, 250] width 1055 height 500
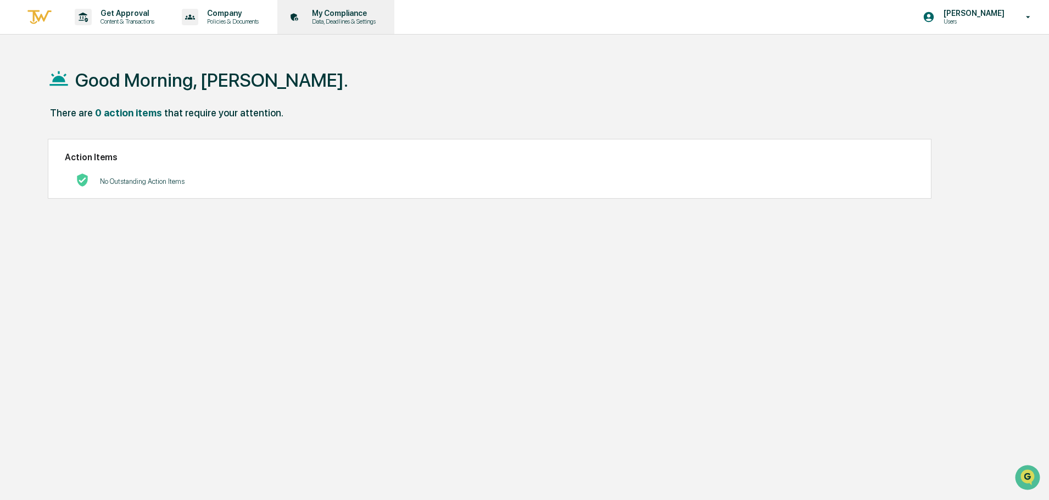
click at [332, 18] on p "Data, Deadlines & Settings" at bounding box center [342, 22] width 78 height 8
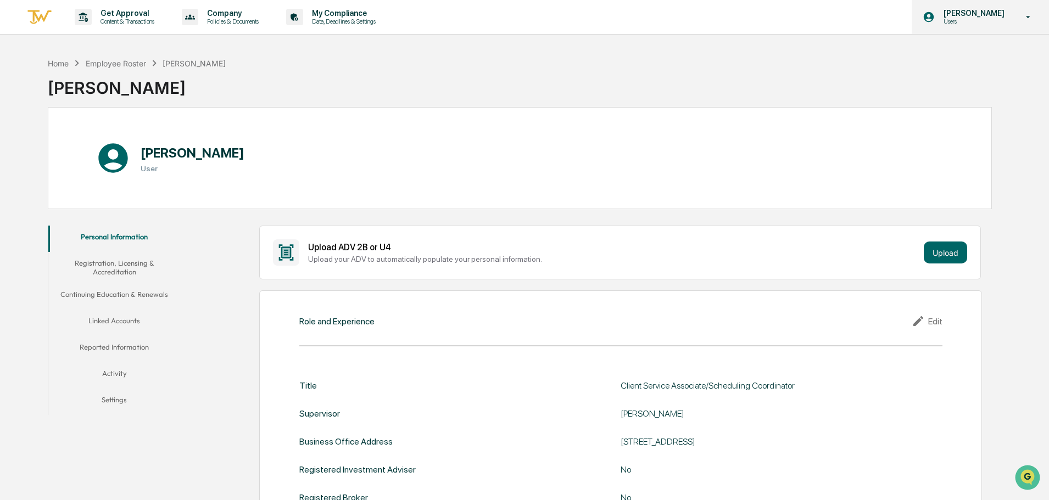
click at [1021, 21] on icon at bounding box center [1028, 17] width 19 height 10
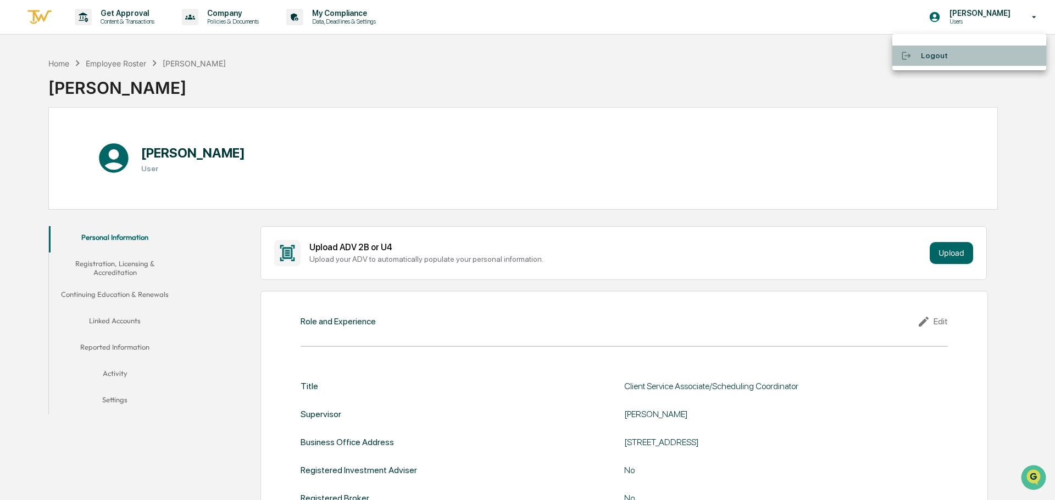
click at [944, 54] on li "Logout" at bounding box center [969, 56] width 154 height 20
